Goal: Task Accomplishment & Management: Use online tool/utility

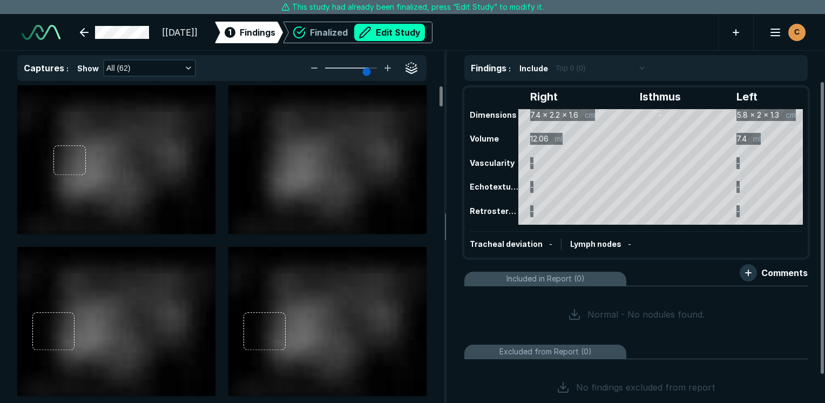
scroll to position [2949, 5099]
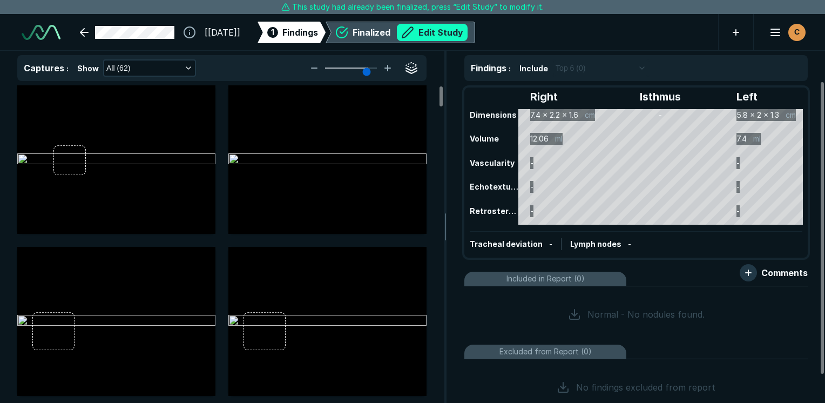
click at [458, 33] on button "Edit Study" at bounding box center [432, 32] width 71 height 17
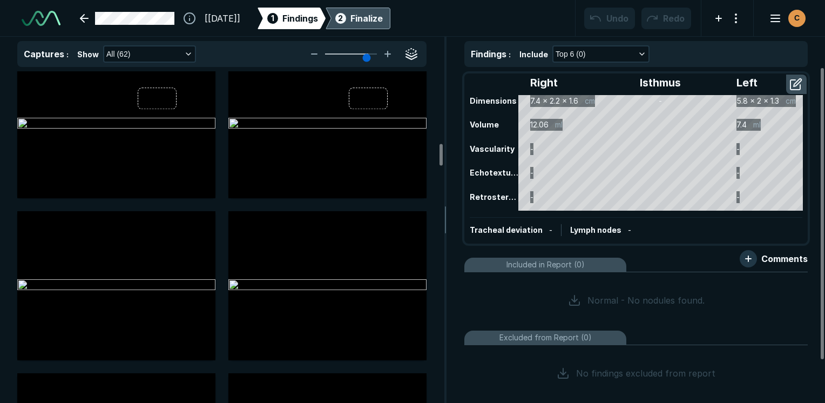
scroll to position [1080, 0]
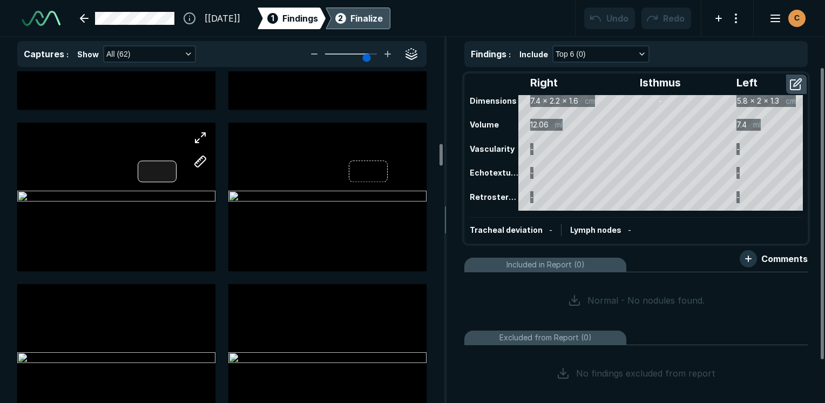
click at [139, 175] on div at bounding box center [157, 172] width 39 height 22
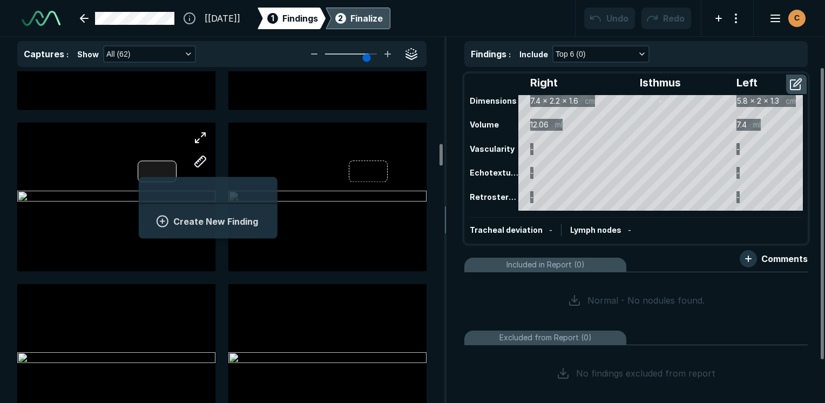
scroll to position [1480, 2002]
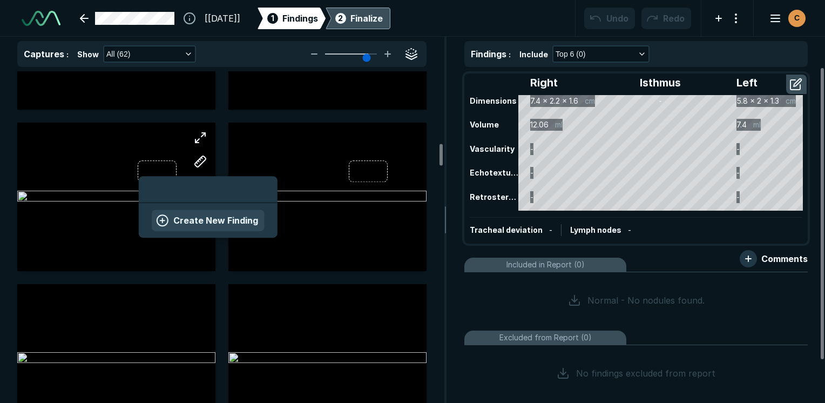
click at [207, 228] on button "Create New Finding" at bounding box center [208, 220] width 113 height 22
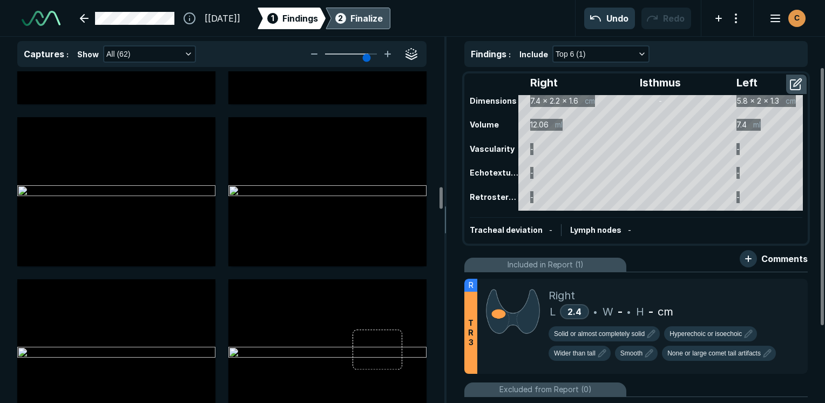
scroll to position [1836, 0]
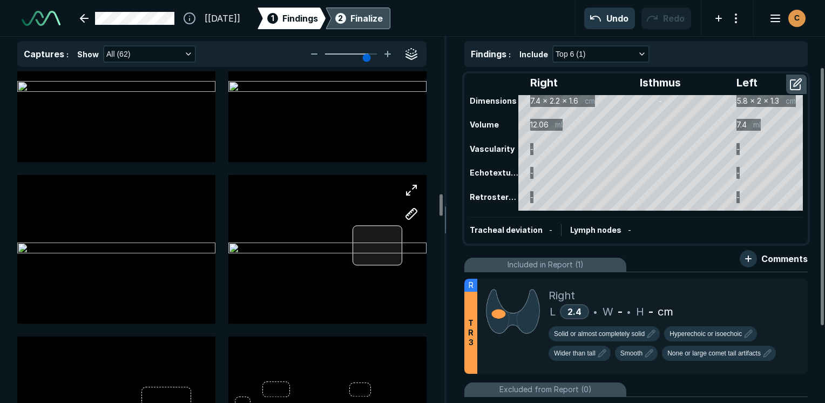
click at [380, 239] on div at bounding box center [378, 245] width 50 height 40
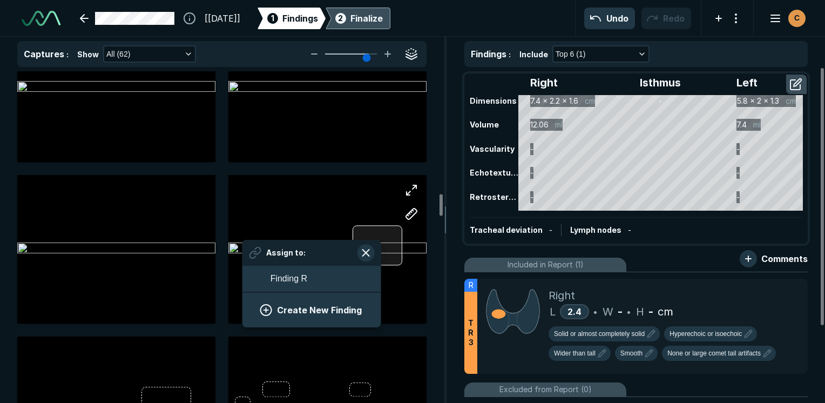
scroll to position [1480, 2002]
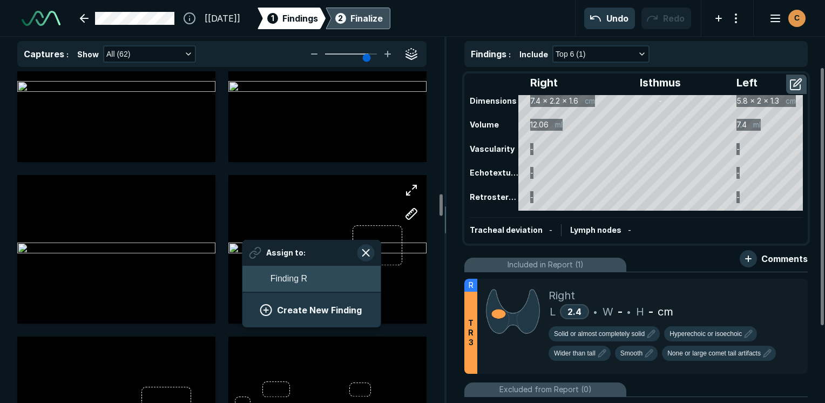
click at [311, 275] on button "Finding R" at bounding box center [311, 279] width 139 height 26
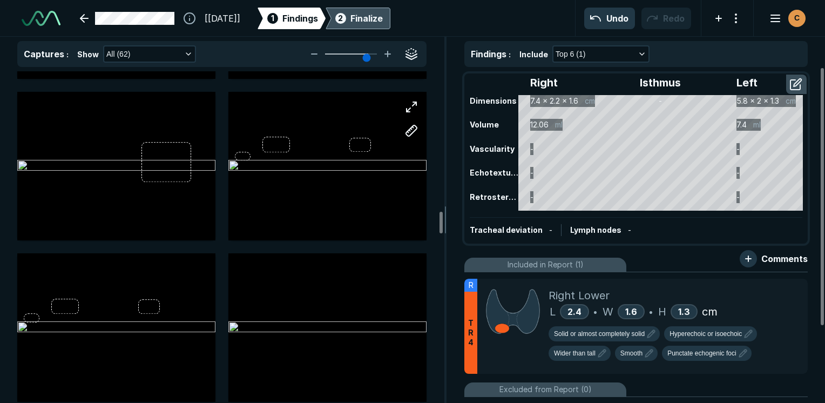
scroll to position [2105, 0]
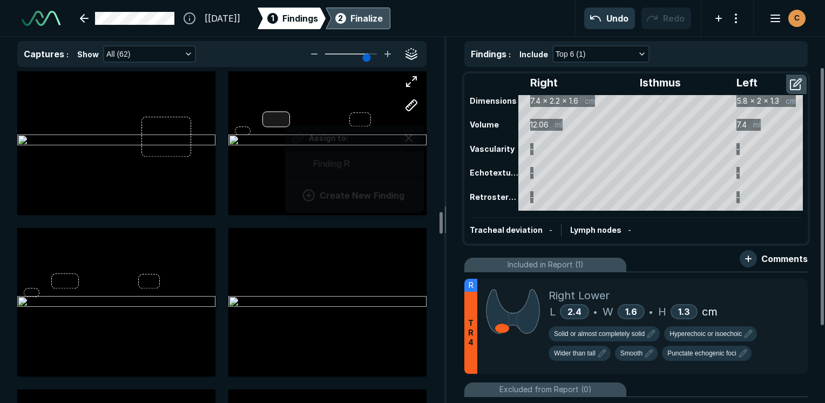
click at [285, 118] on div "Assign to: Finding R Create New Finding" at bounding box center [327, 140] width 198 height 148
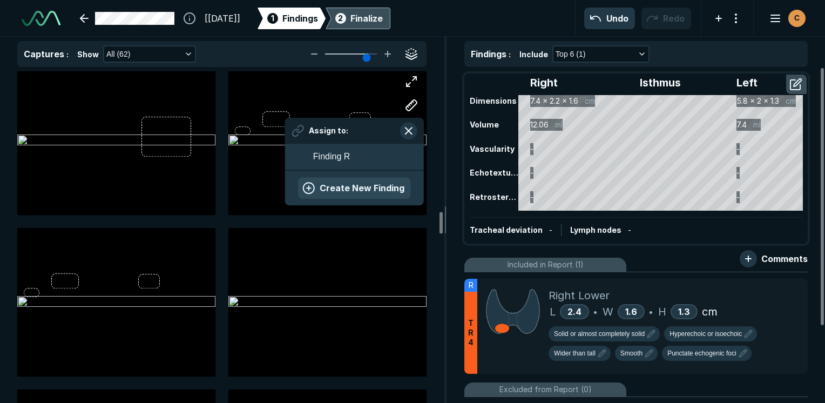
click at [331, 192] on button "Create New Finding" at bounding box center [354, 188] width 113 height 22
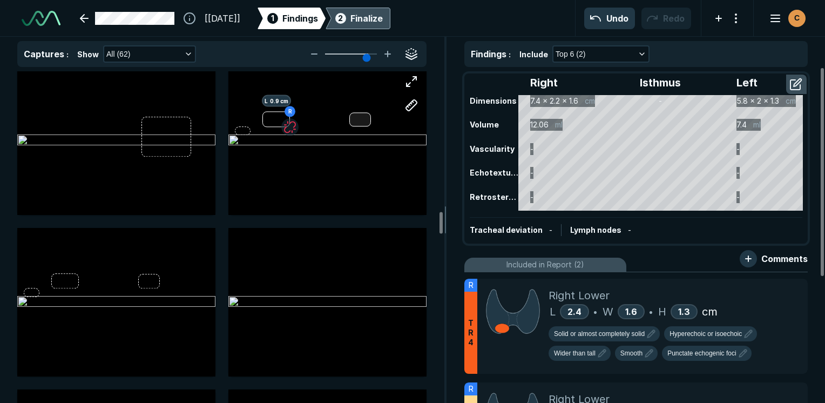
click at [365, 119] on div at bounding box center [360, 120] width 22 height 14
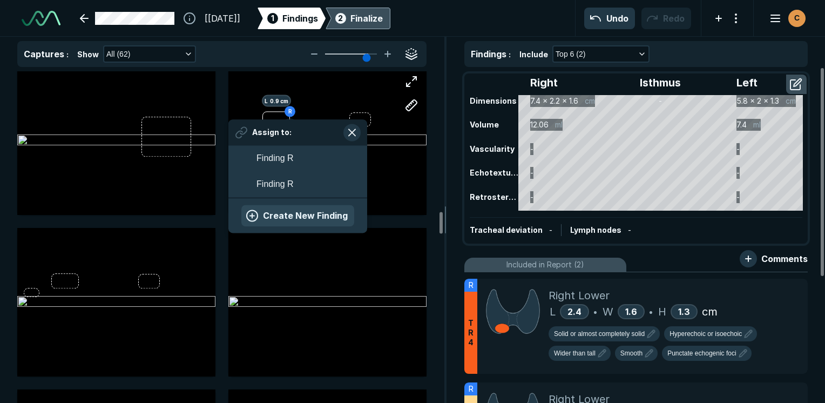
scroll to position [1597, 2002]
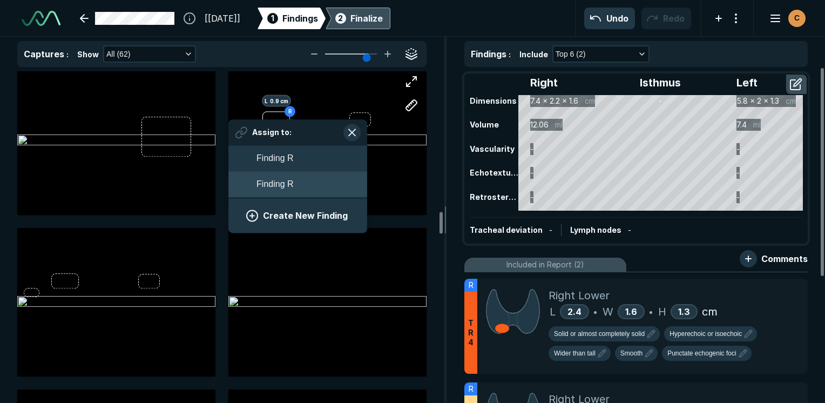
click at [322, 180] on button "Finding R" at bounding box center [297, 184] width 139 height 26
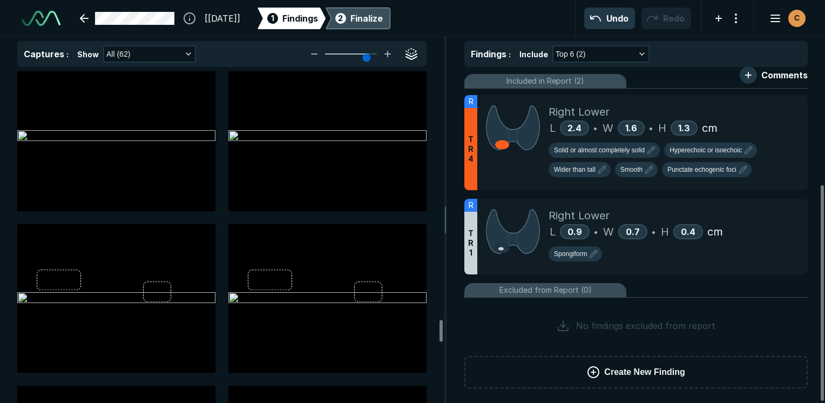
scroll to position [3833, 0]
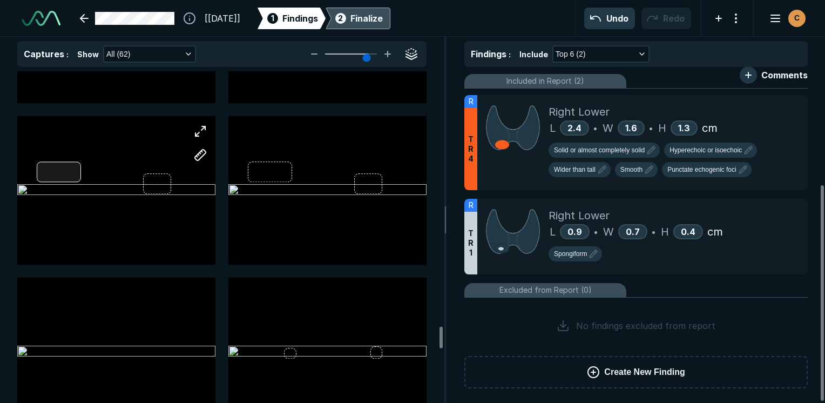
click at [50, 171] on div at bounding box center [116, 190] width 198 height 148
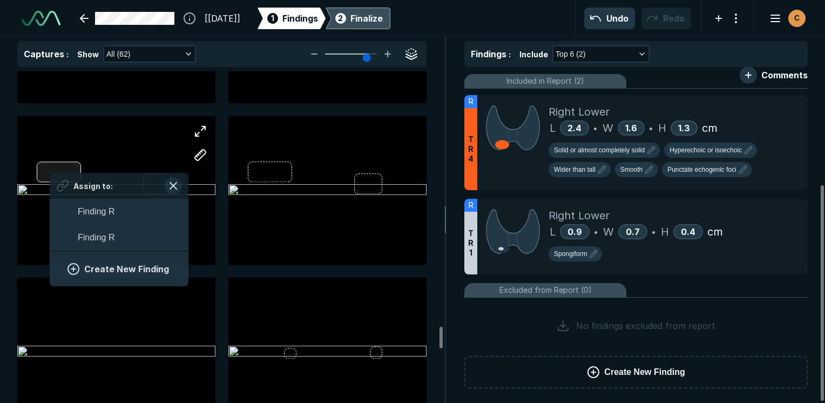
scroll to position [1597, 2002]
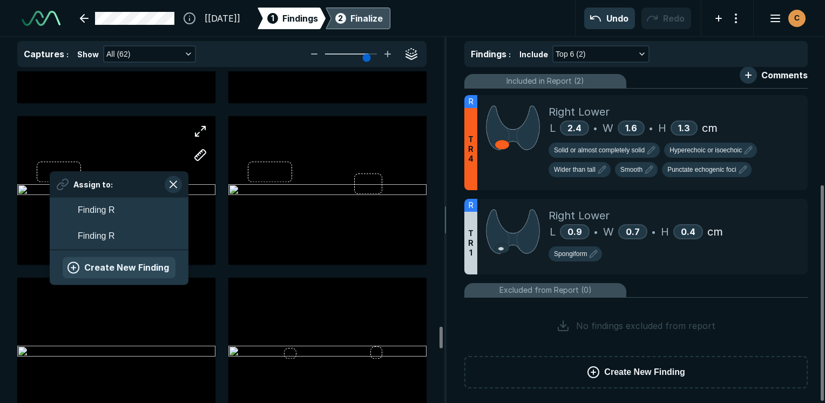
click at [100, 264] on button "Create New Finding" at bounding box center [119, 268] width 113 height 22
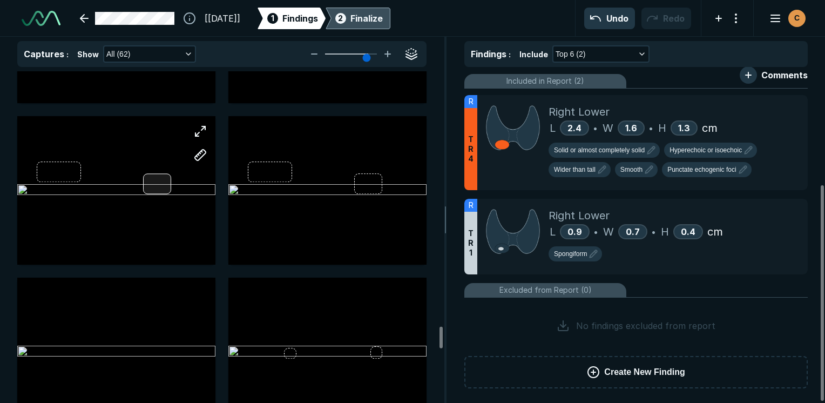
click at [164, 189] on div at bounding box center [116, 190] width 198 height 148
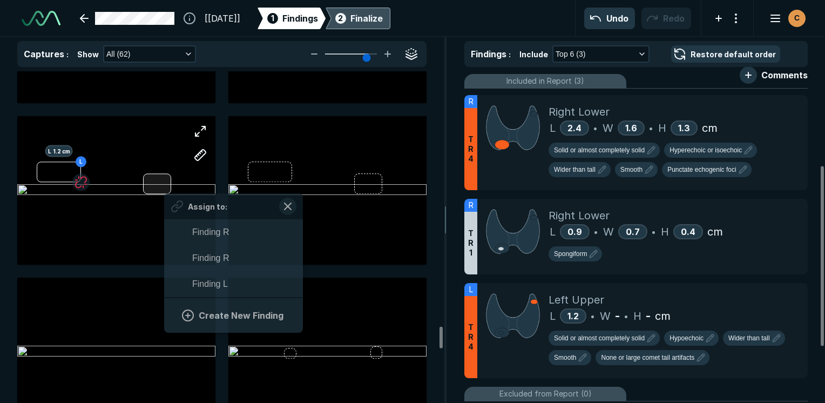
scroll to position [1714, 2002]
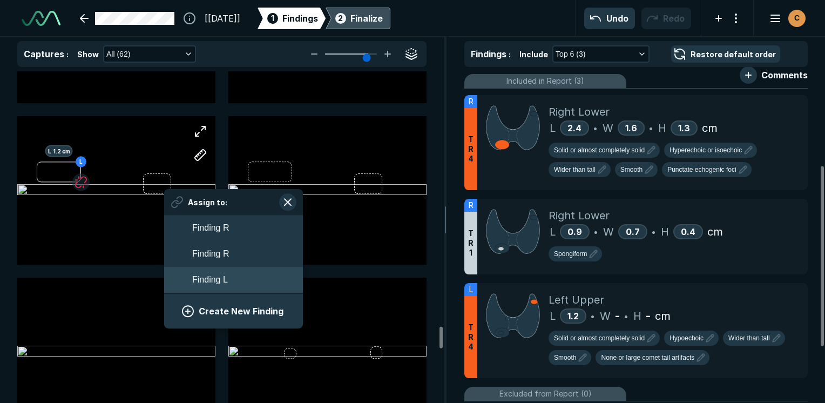
click at [201, 281] on span "Finding L" at bounding box center [210, 279] width 36 height 13
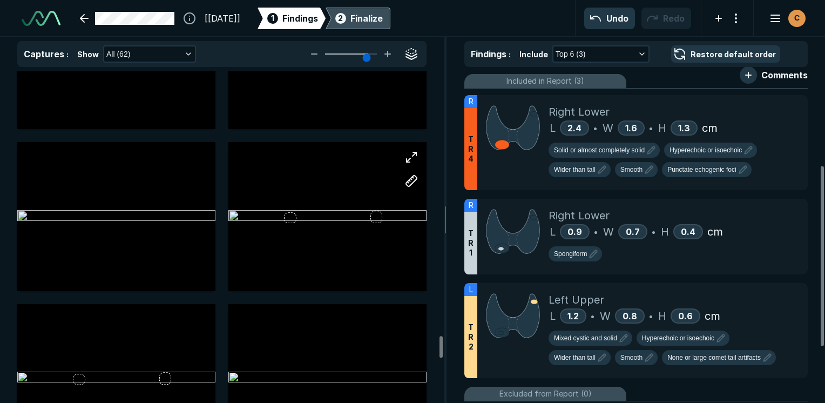
scroll to position [3995, 0]
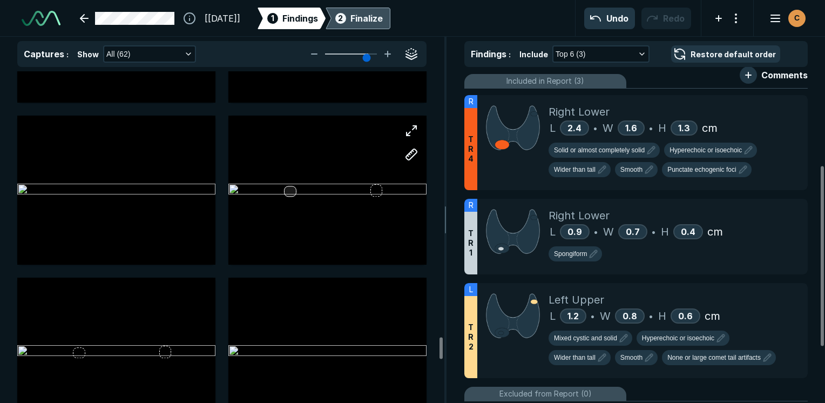
click at [292, 193] on div at bounding box center [290, 191] width 12 height 10
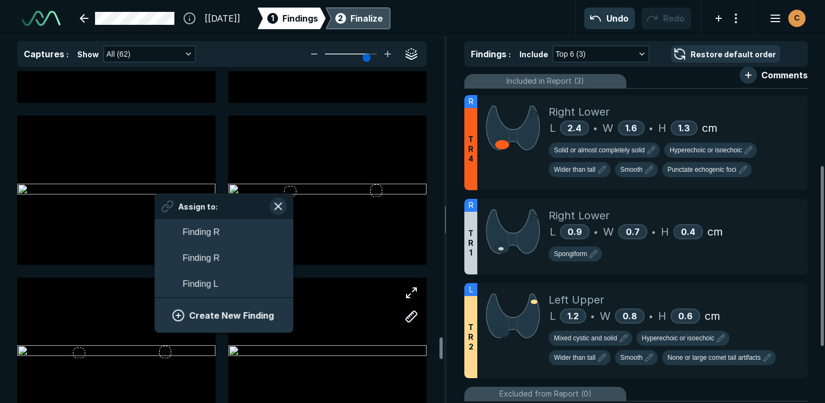
scroll to position [1714, 2002]
click at [250, 316] on button "Create New Finding" at bounding box center [223, 315] width 113 height 22
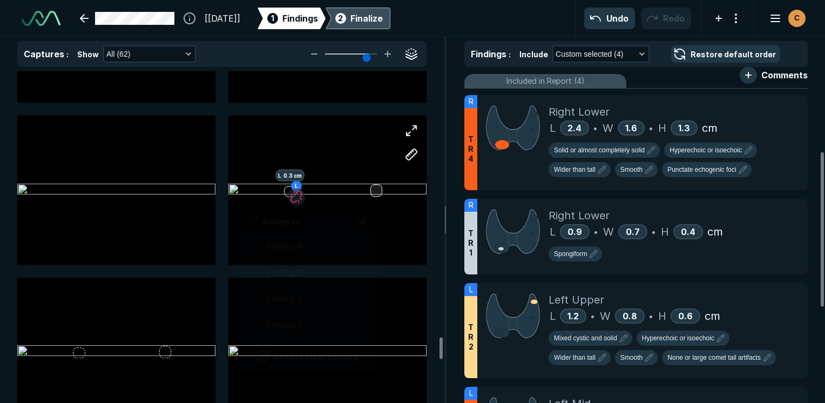
click at [376, 193] on div at bounding box center [376, 190] width 12 height 12
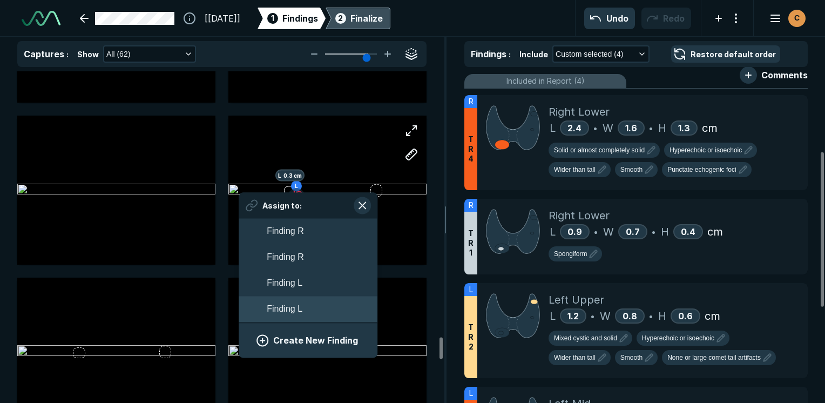
click at [288, 319] on button "Finding L" at bounding box center [308, 309] width 139 height 26
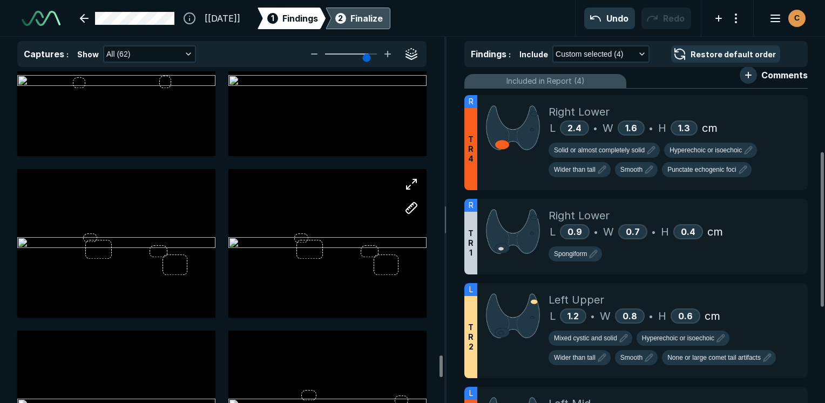
scroll to position [4373, 0]
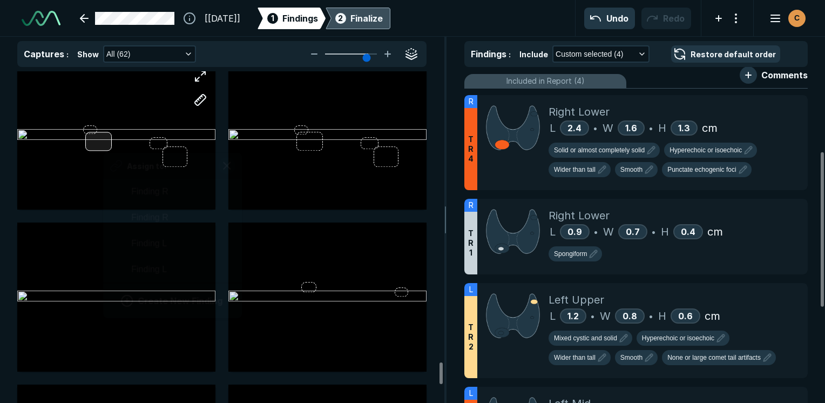
click at [104, 137] on div "Assign to: Finding R Finding R Finding L Finding L Create New Finding" at bounding box center [116, 135] width 198 height 148
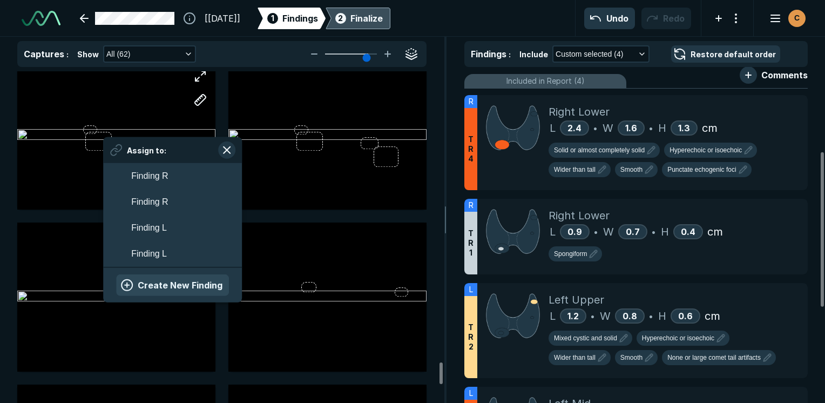
click at [185, 280] on button "Create New Finding" at bounding box center [172, 285] width 113 height 22
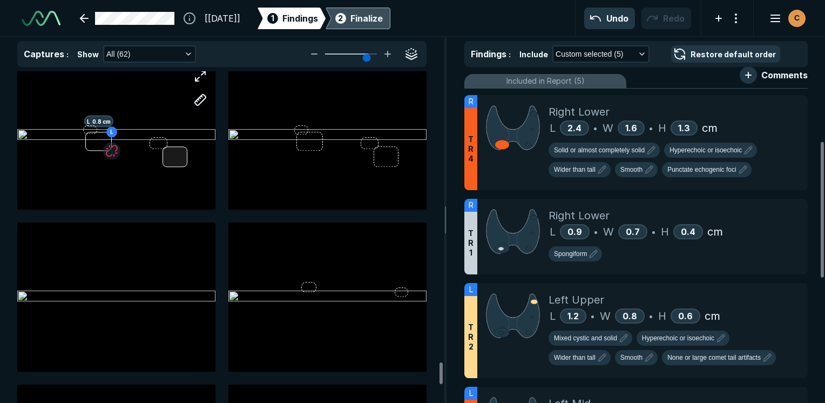
click at [178, 159] on div "L L 0.8 cm" at bounding box center [116, 135] width 198 height 148
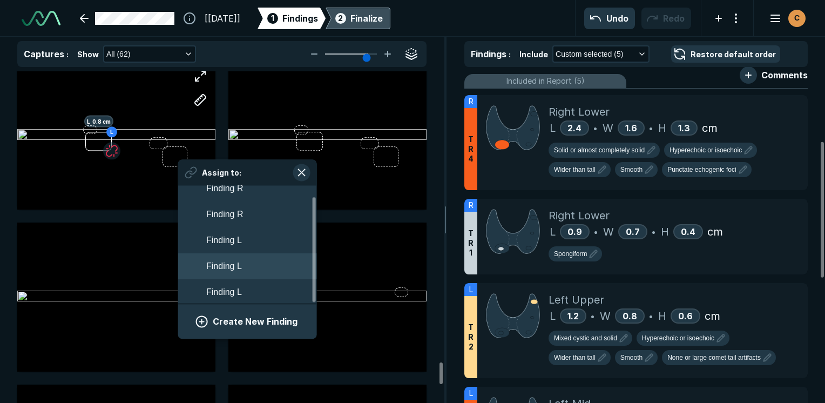
scroll to position [11, 0]
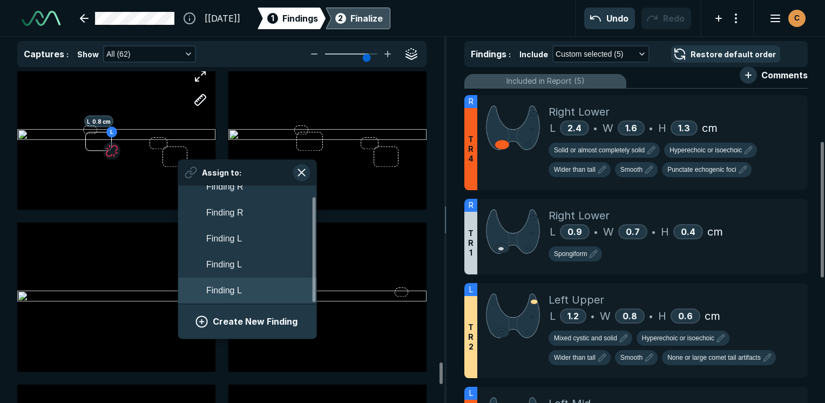
click at [235, 295] on span "Finding L" at bounding box center [224, 290] width 36 height 13
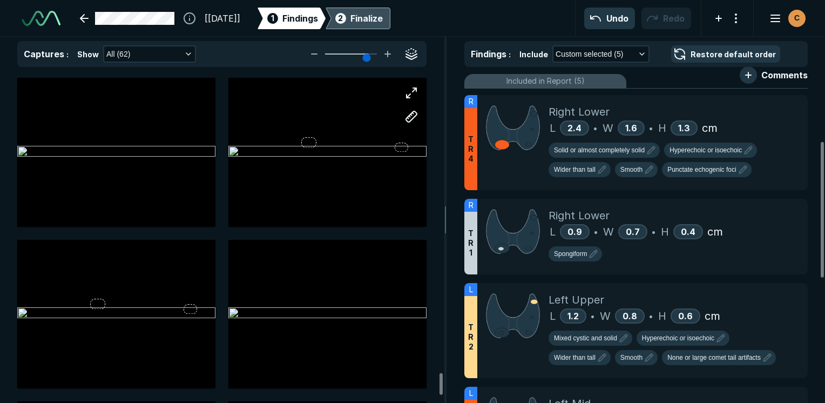
scroll to position [4535, 0]
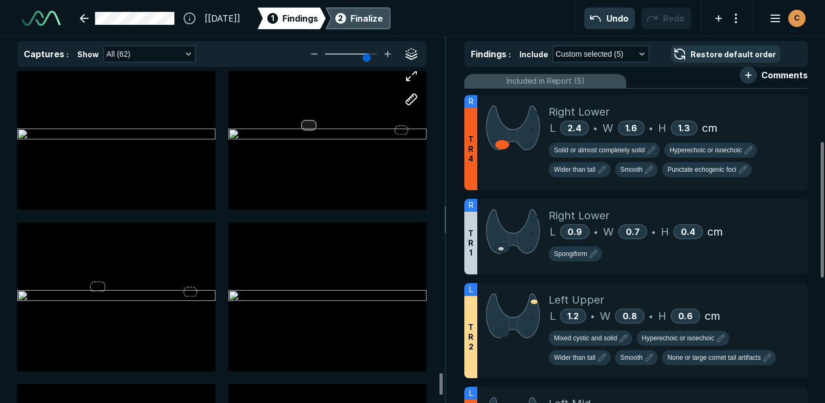
click at [308, 124] on div at bounding box center [308, 125] width 15 height 10
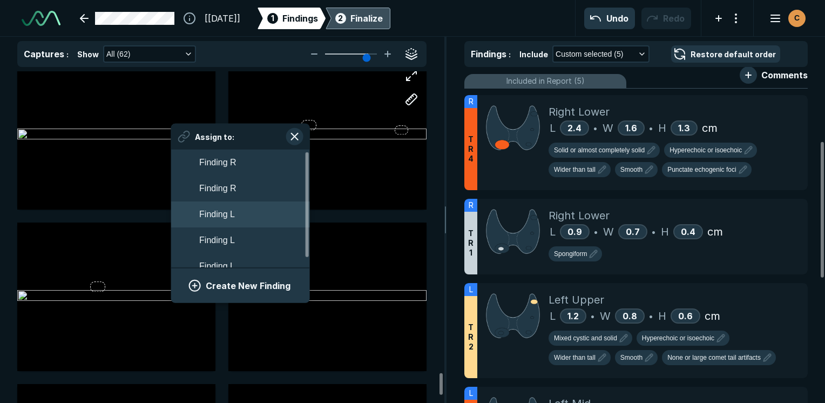
scroll to position [11, 0]
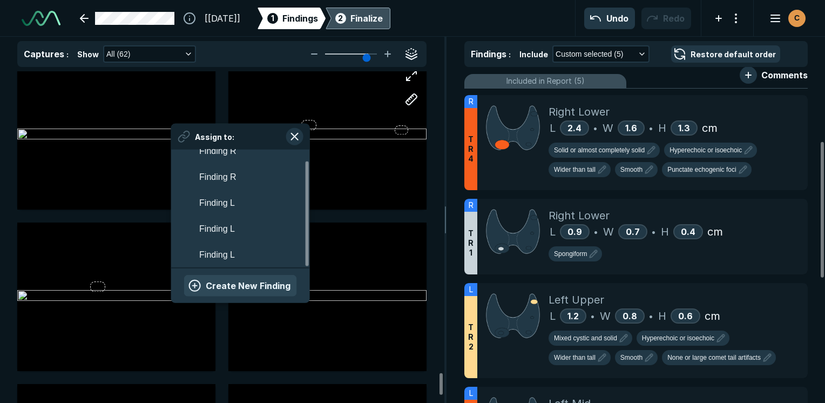
click at [237, 286] on button "Create New Finding" at bounding box center [240, 286] width 113 height 22
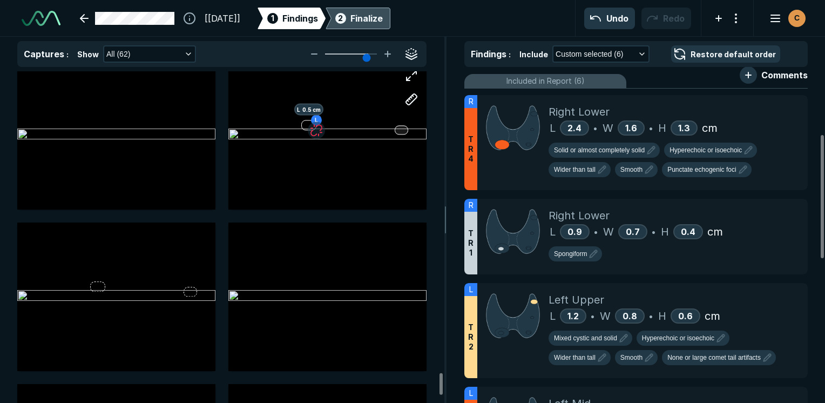
click at [400, 128] on div at bounding box center [401, 129] width 13 height 9
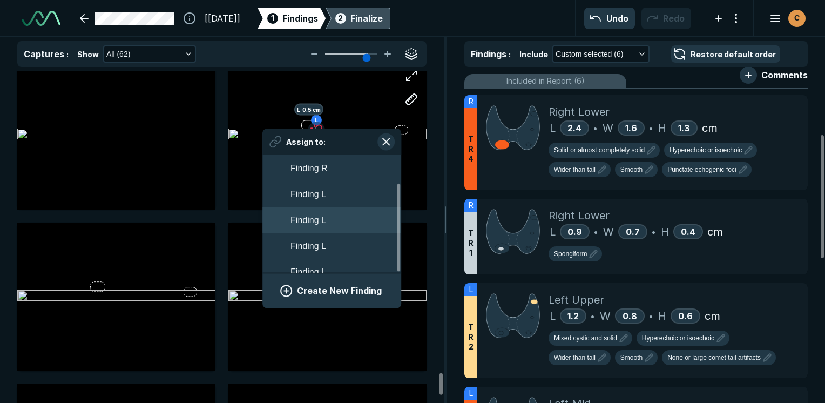
scroll to position [37, 0]
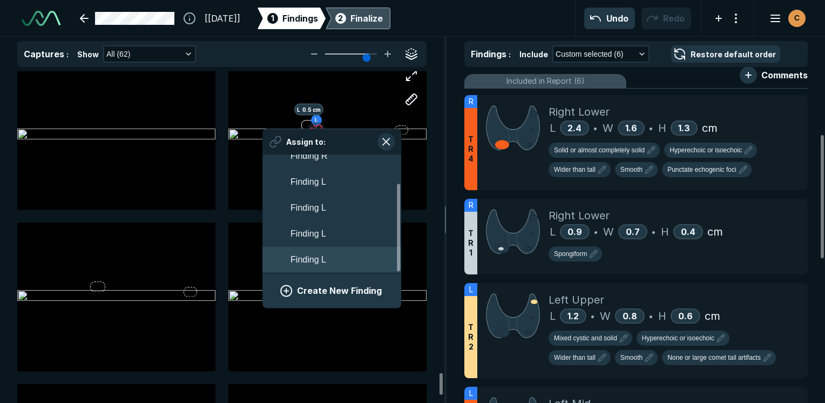
click at [330, 269] on button "Finding L" at bounding box center [331, 260] width 139 height 26
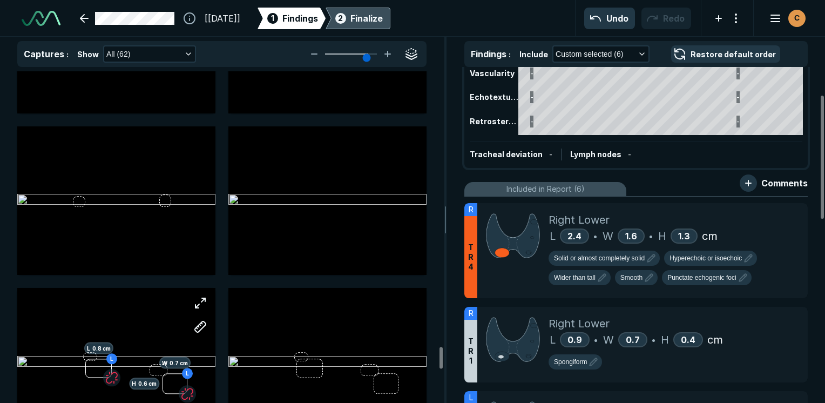
scroll to position [4141, 0]
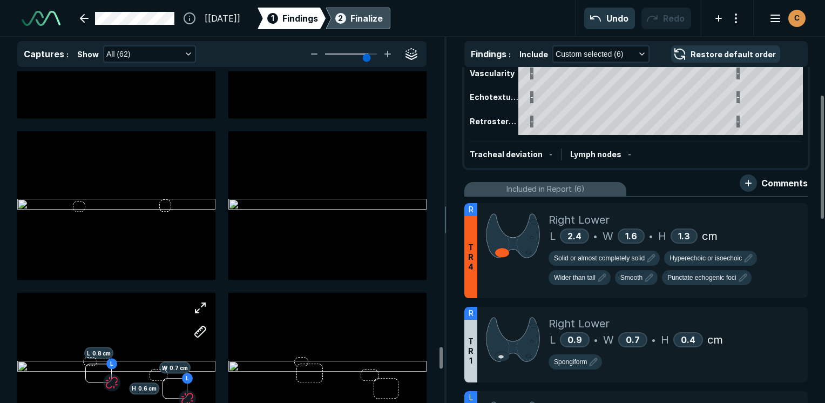
click at [374, 13] on div "2 Finalize" at bounding box center [358, 19] width 50 height 22
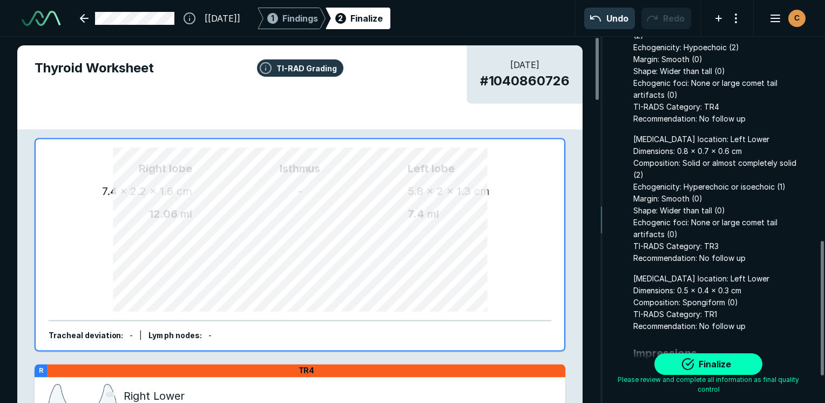
scroll to position [624, 0]
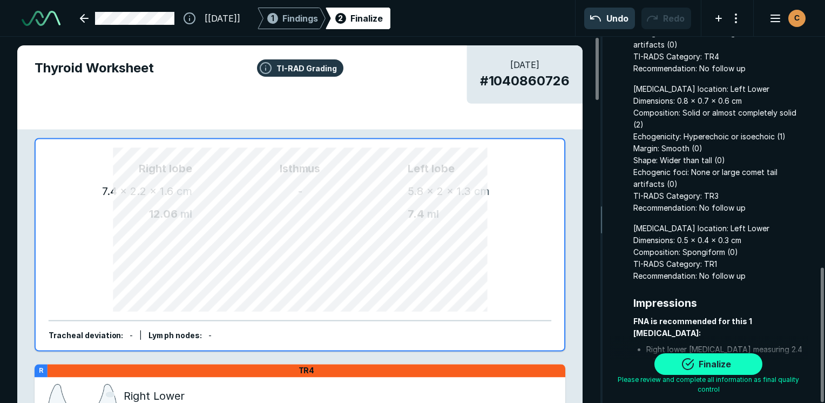
click at [719, 366] on button "Finalize" at bounding box center [708, 364] width 108 height 22
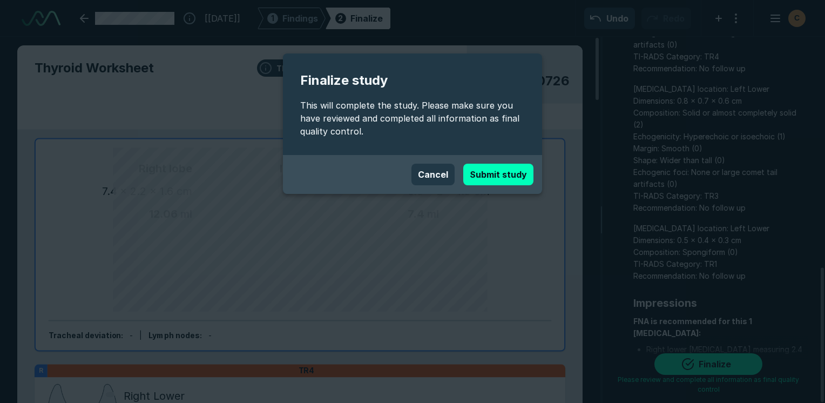
click at [491, 164] on button "Submit study" at bounding box center [498, 175] width 70 height 22
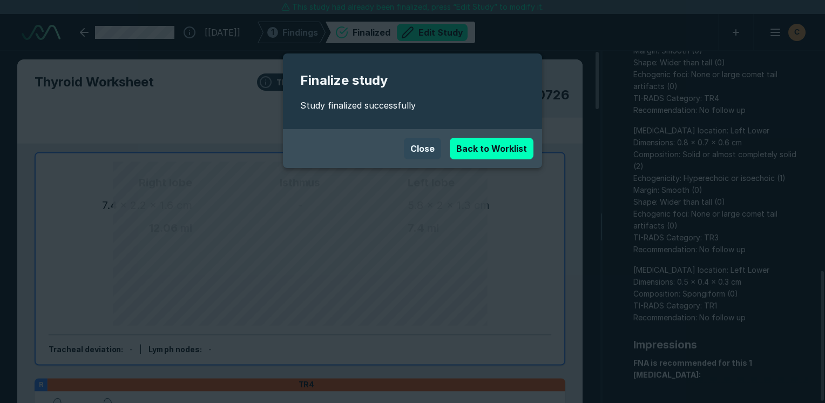
click at [425, 150] on button "Close" at bounding box center [422, 149] width 37 height 22
